Goal: Task Accomplishment & Management: Manage account settings

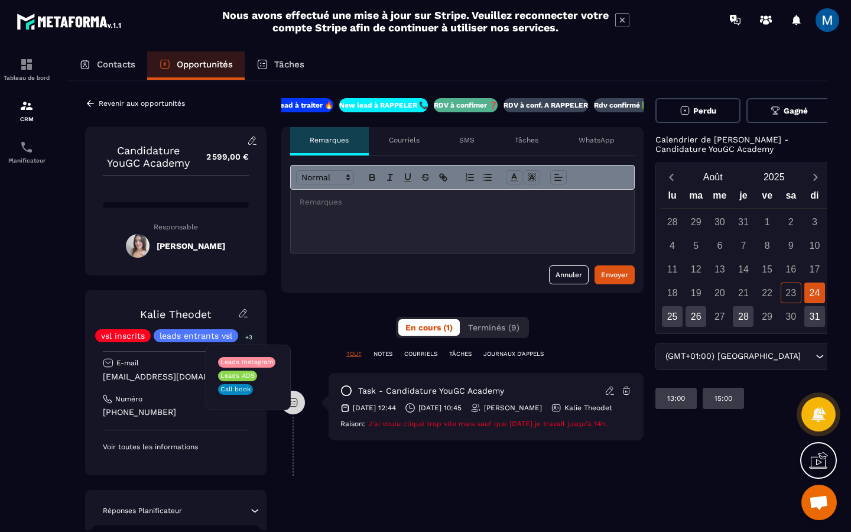
click at [246, 338] on p "+3" at bounding box center [248, 337] width 15 height 12
click at [92, 105] on icon at bounding box center [90, 103] width 11 height 11
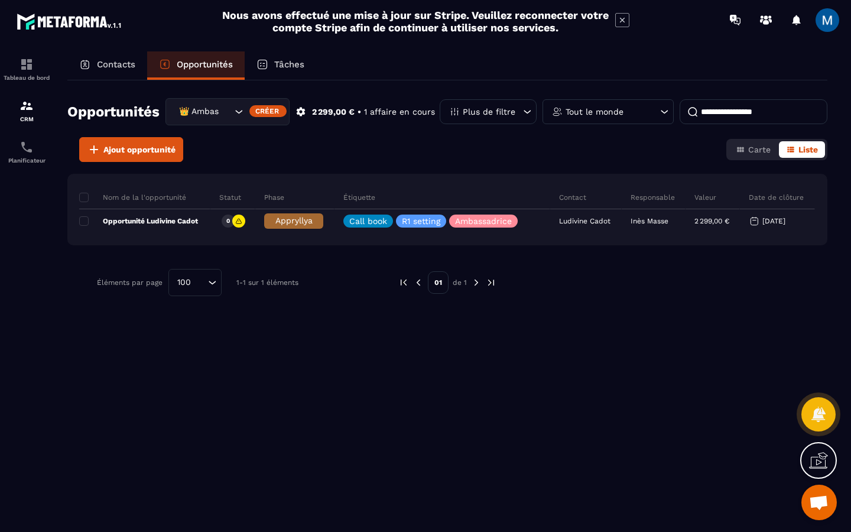
click at [239, 112] on icon "Search for option" at bounding box center [239, 112] width 7 height 4
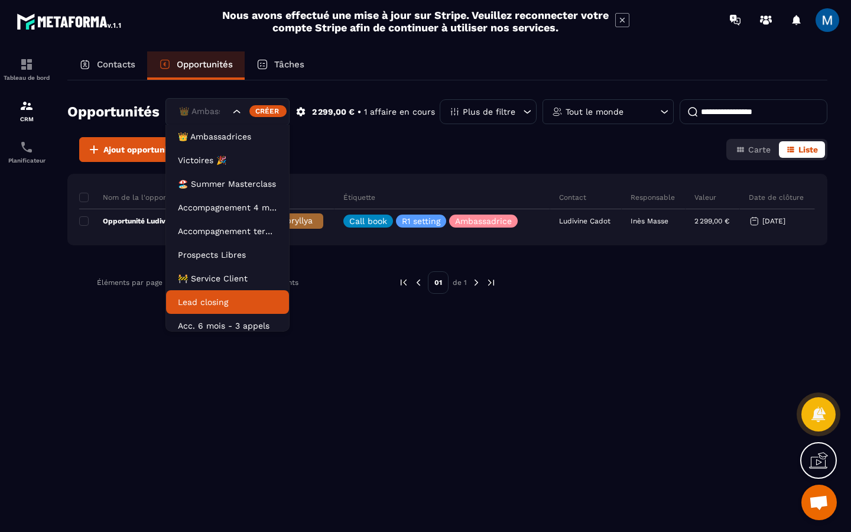
click at [246, 295] on li "Lead closing" at bounding box center [227, 302] width 123 height 24
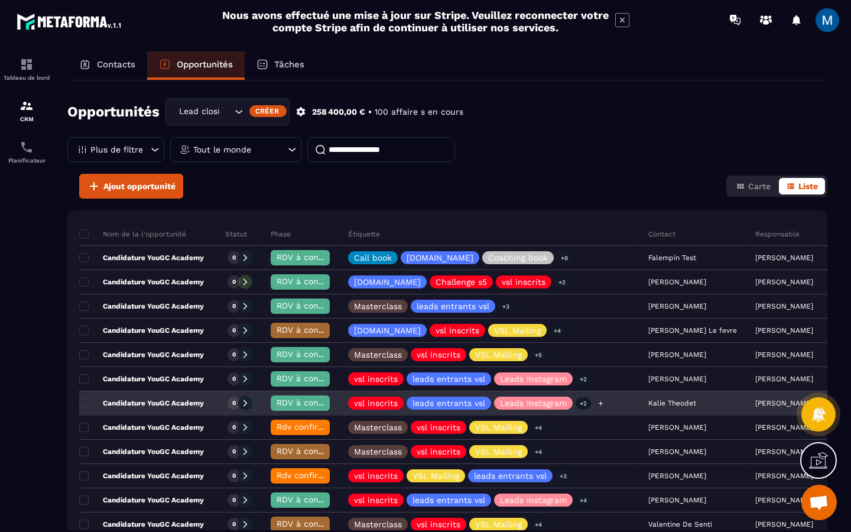
scroll to position [70, 0]
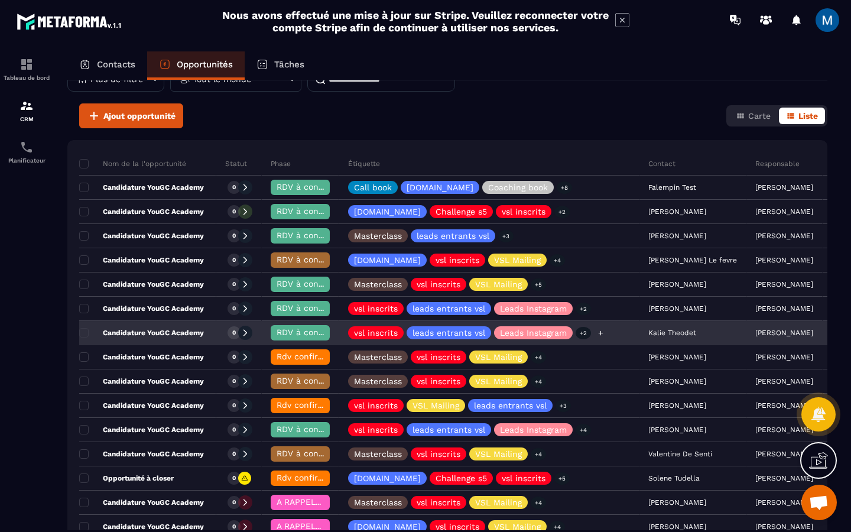
click at [603, 333] on icon at bounding box center [600, 332] width 5 height 5
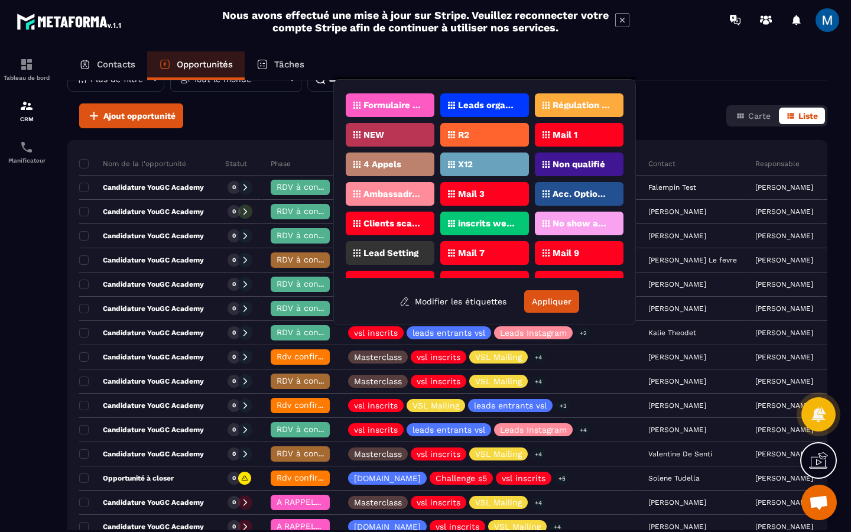
scroll to position [302, 0]
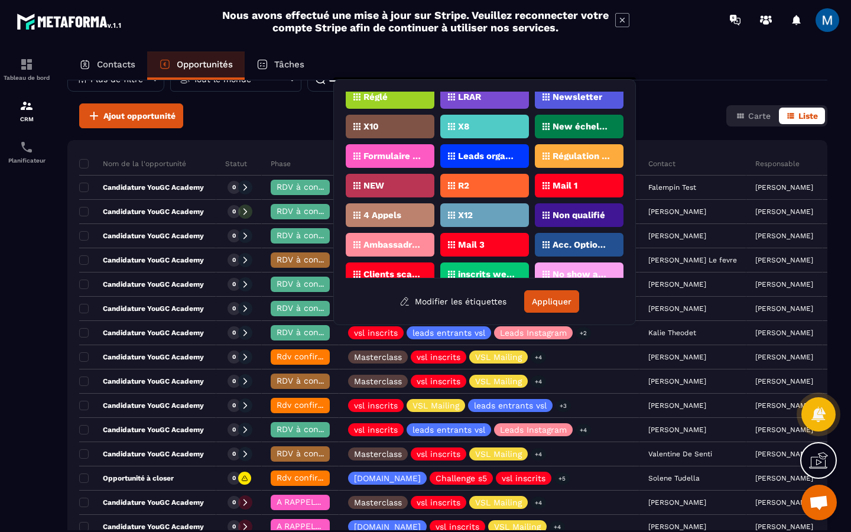
click at [669, 116] on div "Ajout opportunité Carte Liste" at bounding box center [447, 115] width 760 height 25
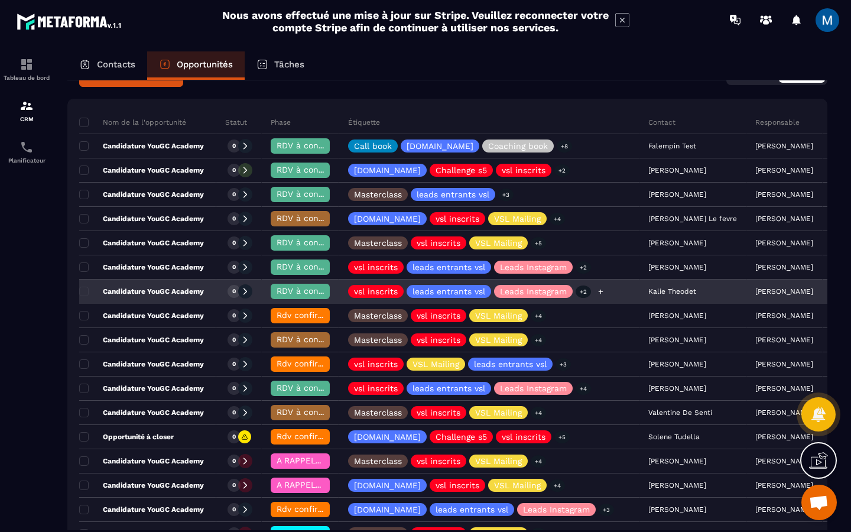
scroll to position [112, 0]
